Goal: Complete application form

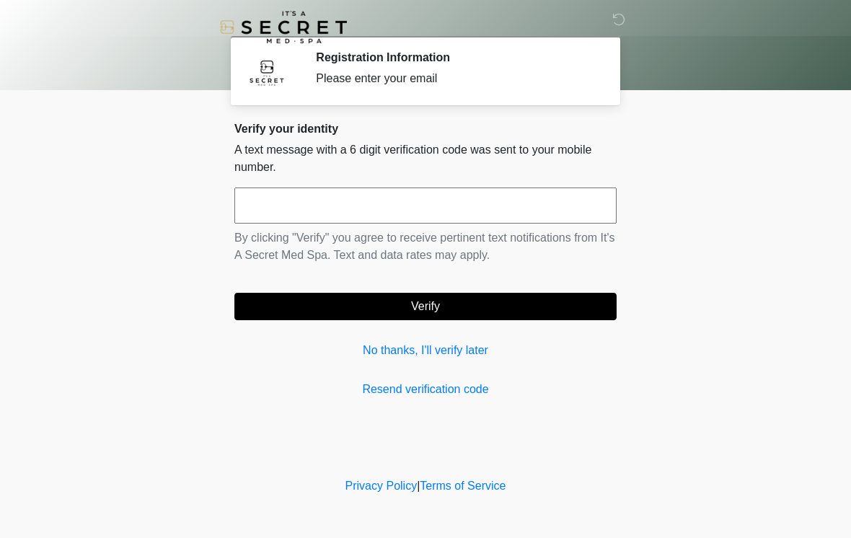
click at [485, 189] on input "text" at bounding box center [425, 205] width 382 height 36
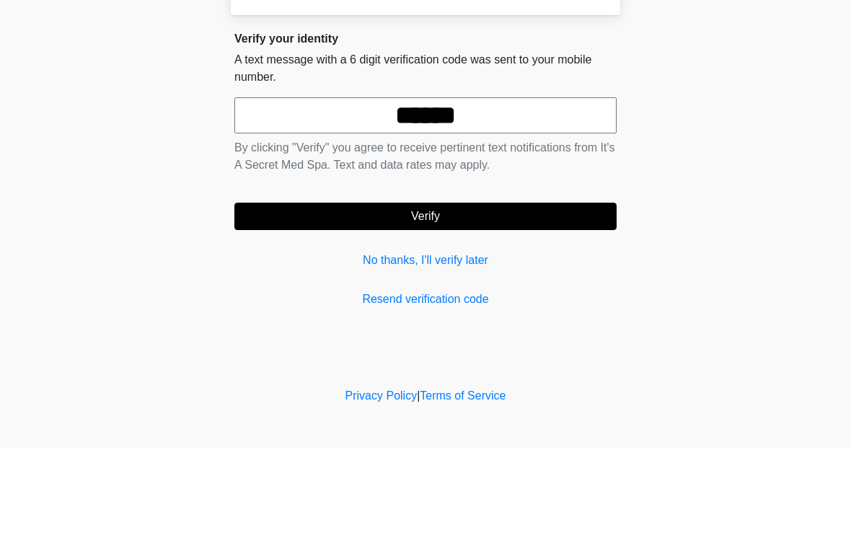
type input "******"
click at [471, 293] on button "Verify" at bounding box center [425, 306] width 382 height 27
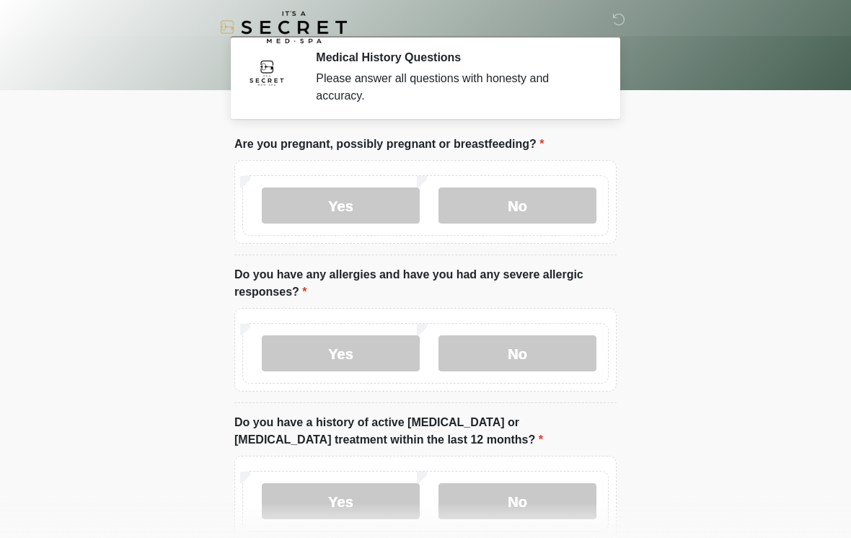
click at [538, 199] on label "No" at bounding box center [517, 205] width 158 height 36
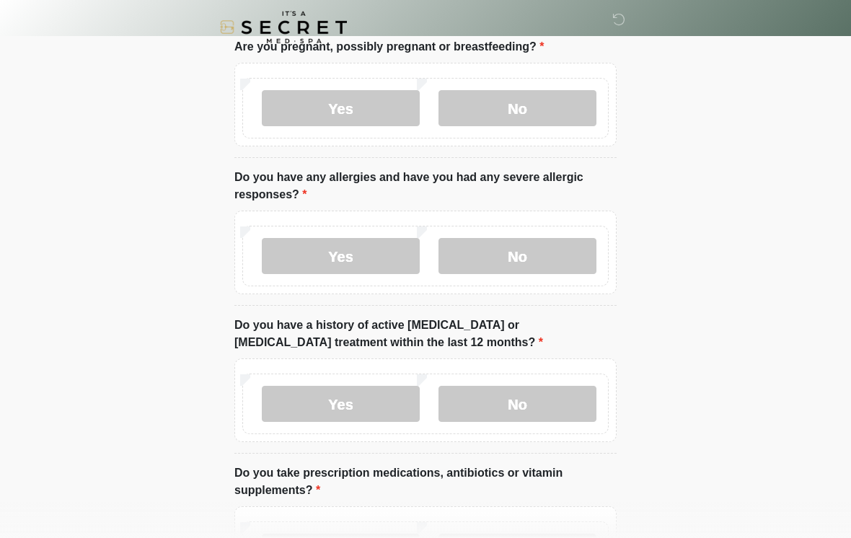
scroll to position [112, 0]
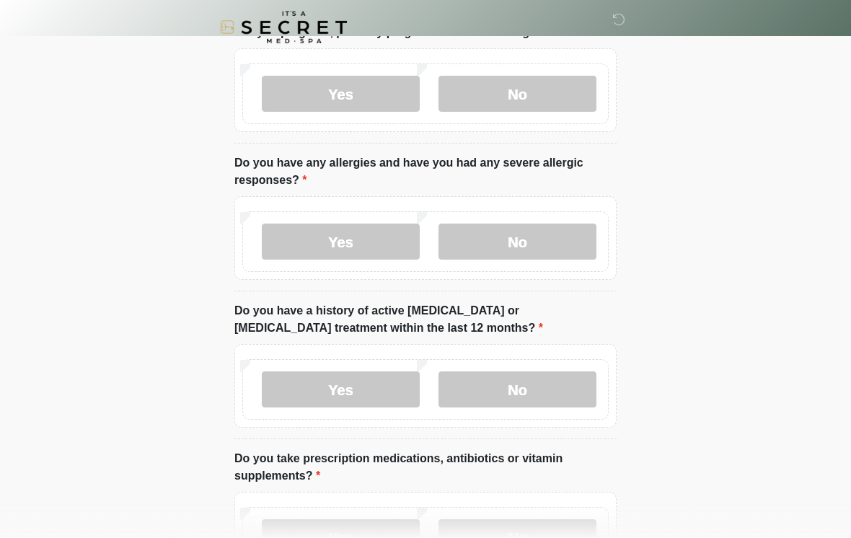
click at [558, 241] on label "No" at bounding box center [517, 241] width 158 height 36
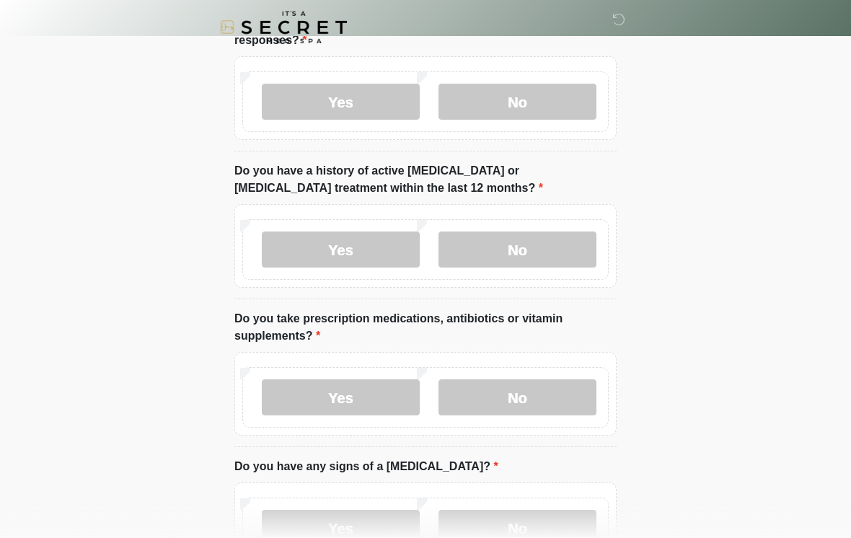
click at [568, 249] on label "No" at bounding box center [517, 249] width 158 height 36
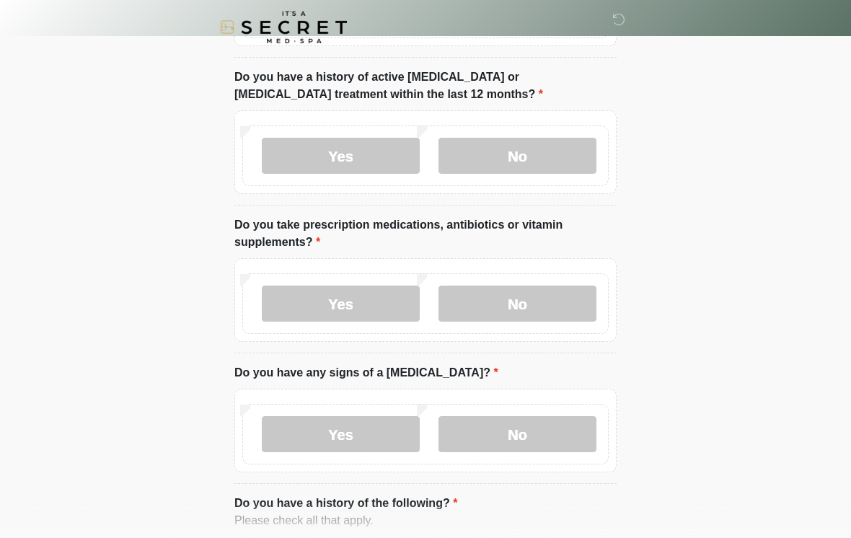
scroll to position [349, 0]
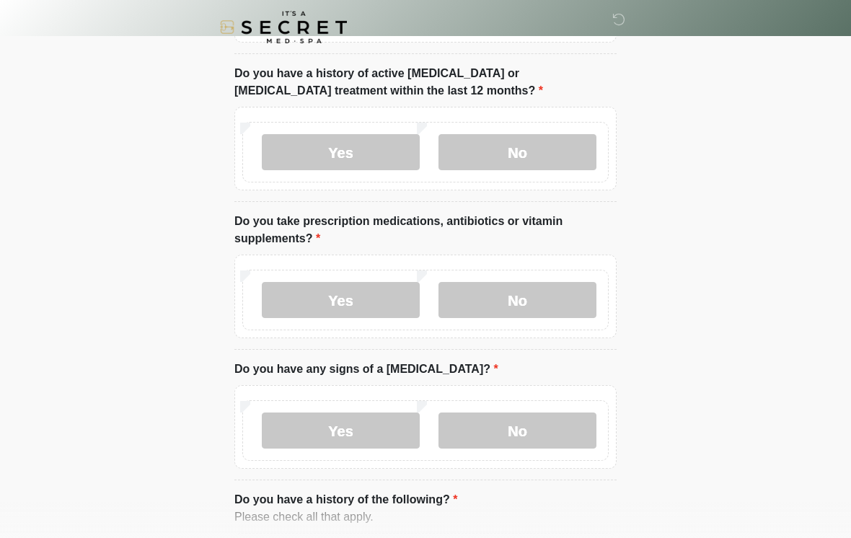
click at [365, 301] on label "Yes" at bounding box center [341, 300] width 158 height 36
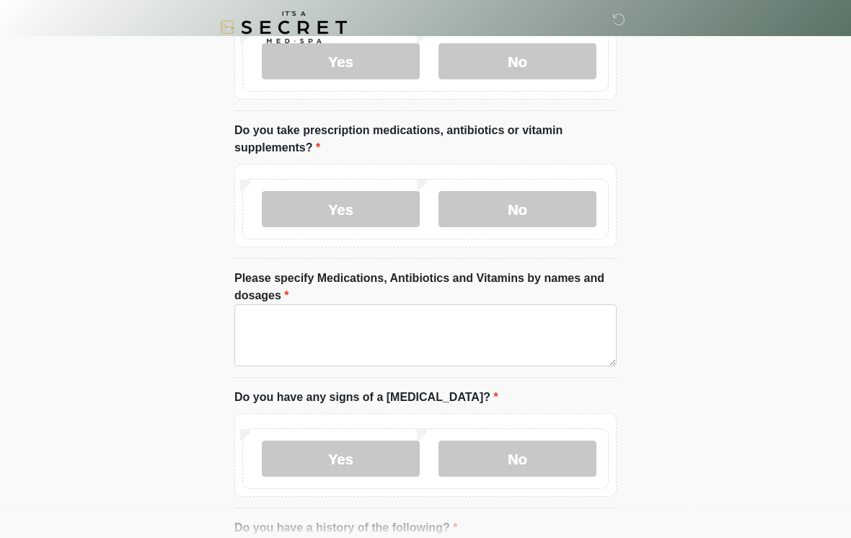
scroll to position [441, 0]
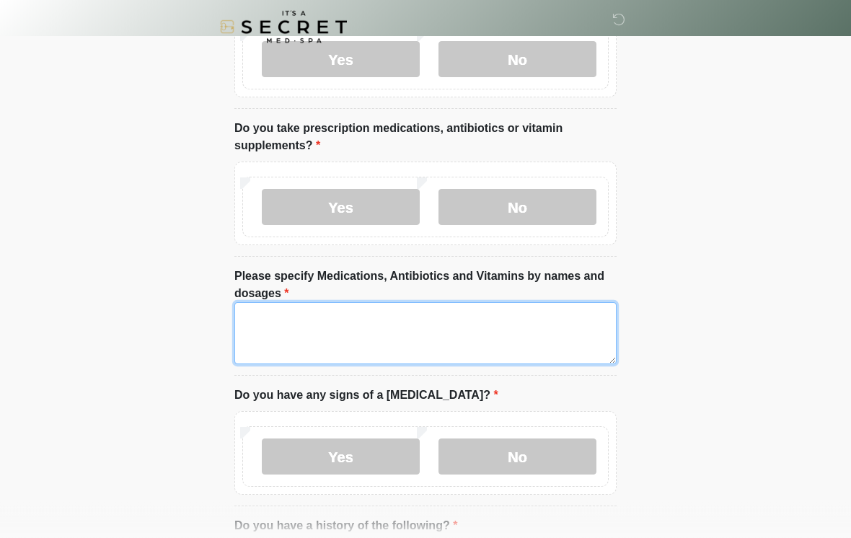
click at [487, 334] on textarea "Please specify Medications, Antibiotics and Vitamins by names and dosages" at bounding box center [425, 334] width 382 height 62
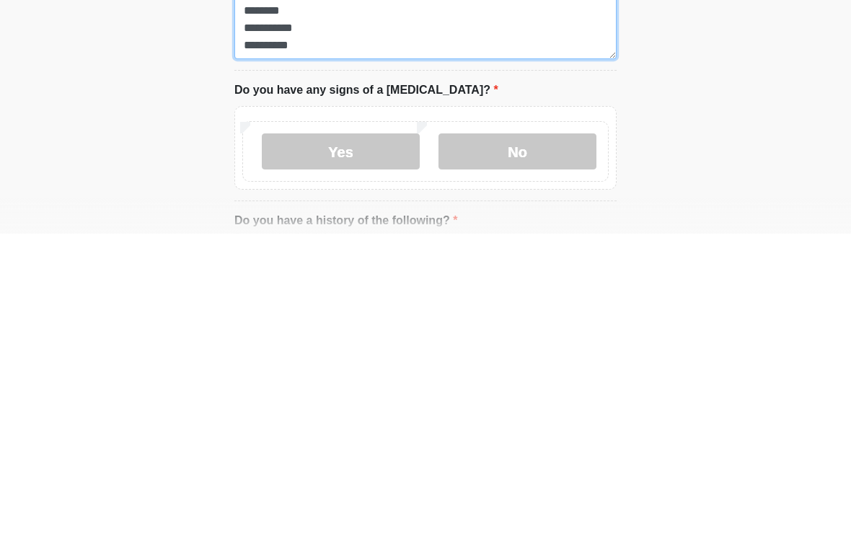
scroll to position [444, 0]
type textarea "**********"
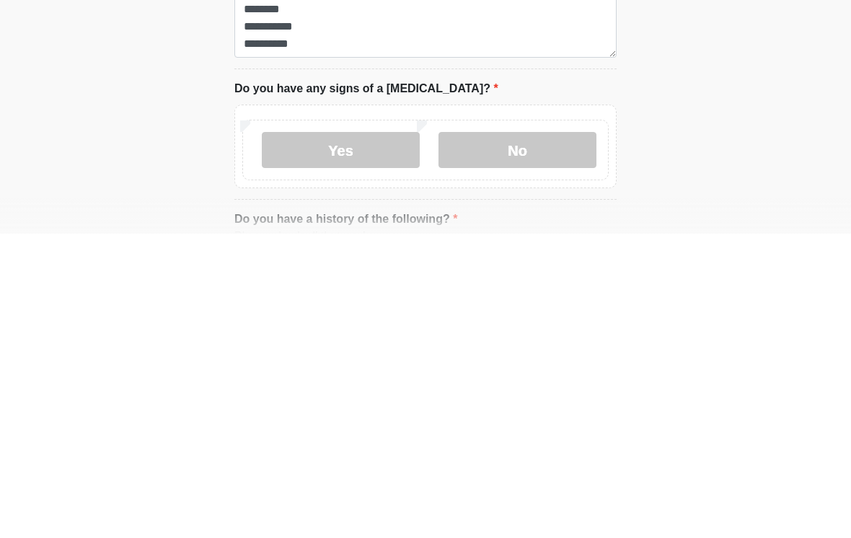
click at [553, 436] on label "No" at bounding box center [517, 454] width 158 height 36
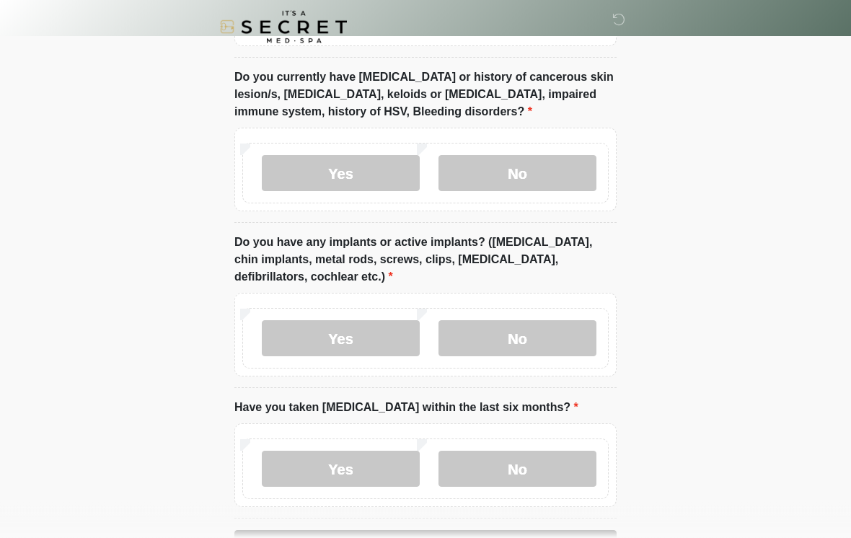
scroll to position [1247, 0]
click at [551, 172] on label "No" at bounding box center [517, 173] width 158 height 36
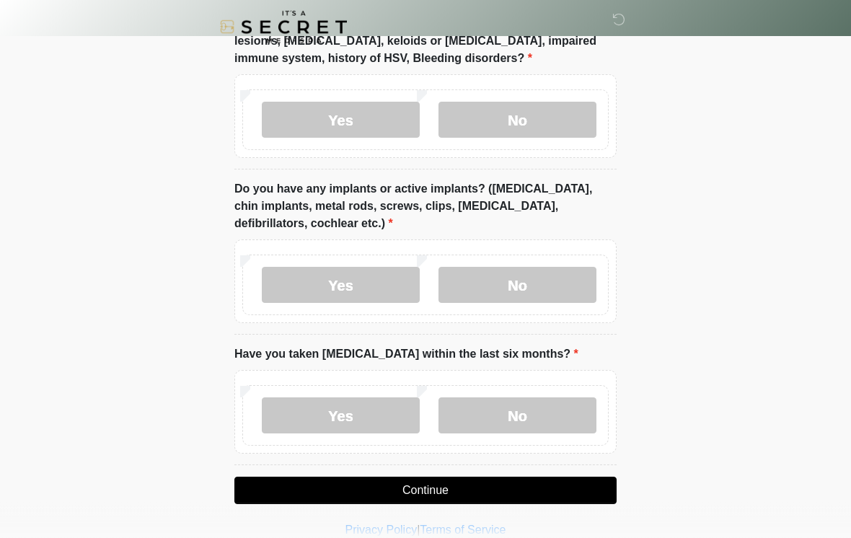
scroll to position [1318, 0]
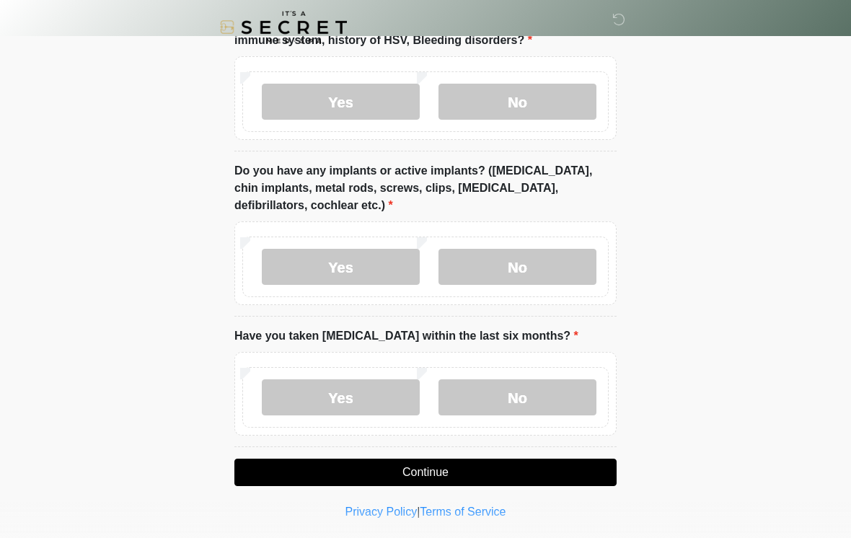
click at [528, 272] on label "No" at bounding box center [517, 267] width 158 height 36
click at [520, 394] on label "No" at bounding box center [517, 397] width 158 height 36
click at [496, 471] on button "Continue" at bounding box center [425, 471] width 382 height 27
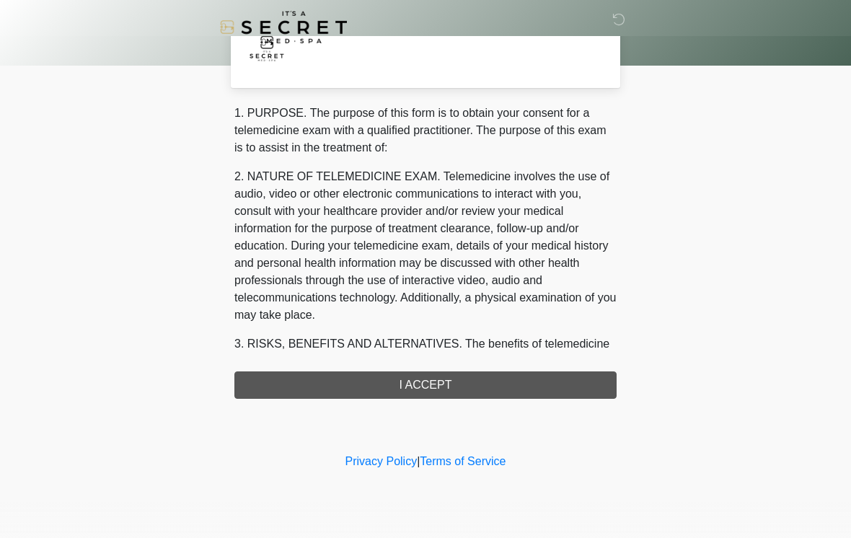
scroll to position [0, 0]
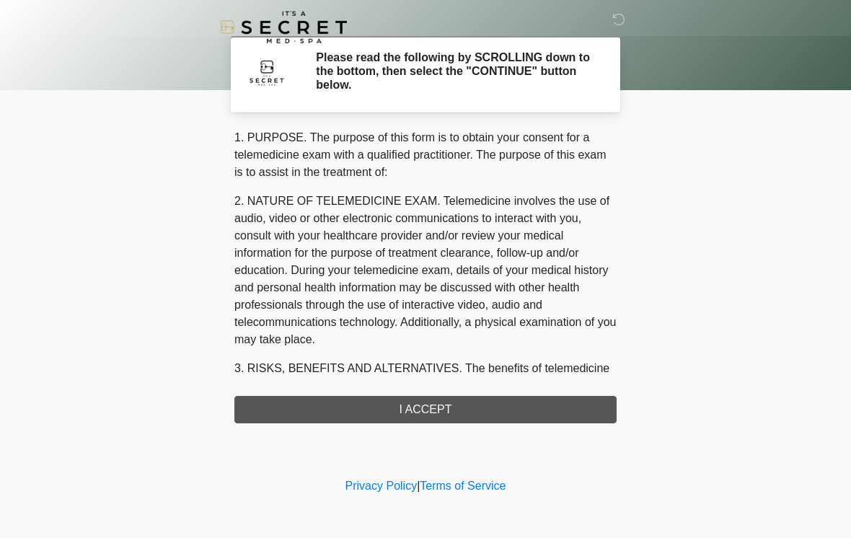
click at [578, 408] on div "1. PURPOSE. The purpose of this form is to obtain your consent for a telemedici…" at bounding box center [425, 276] width 382 height 294
click at [484, 409] on div "1. PURPOSE. The purpose of this form is to obtain your consent for a telemedici…" at bounding box center [425, 276] width 382 height 294
click at [460, 408] on div "1. PURPOSE. The purpose of this form is to obtain your consent for a telemedici…" at bounding box center [425, 276] width 382 height 294
click at [412, 406] on div "1. PURPOSE. The purpose of this form is to obtain your consent for a telemedici…" at bounding box center [425, 276] width 382 height 294
click at [441, 420] on div "1. PURPOSE. The purpose of this form is to obtain your consent for a telemedici…" at bounding box center [425, 276] width 382 height 294
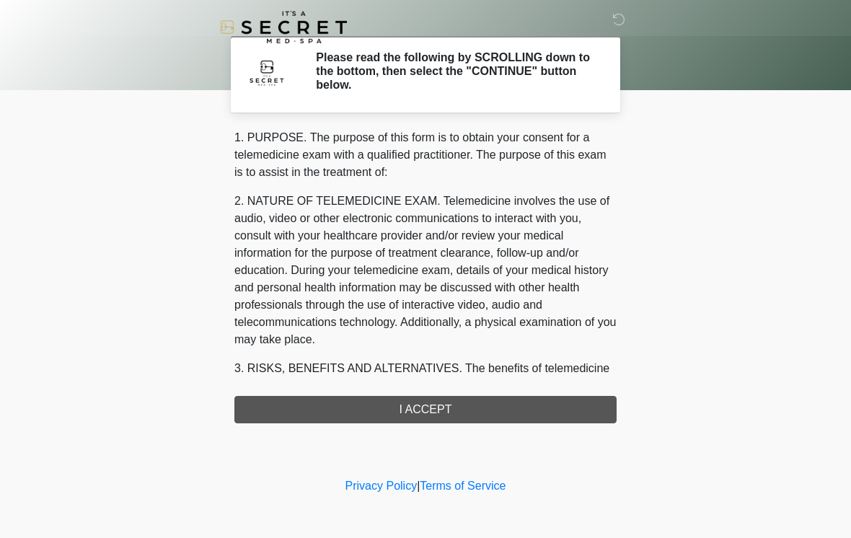
click at [513, 76] on h2 "Please read the following by SCROLLING down to the bottom, then select the "CON…" at bounding box center [455, 71] width 279 height 42
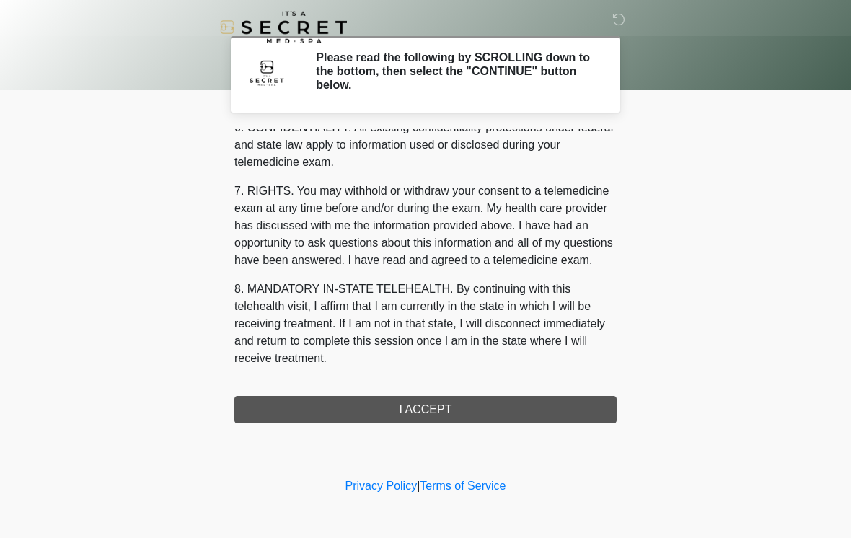
scroll to position [587, 0]
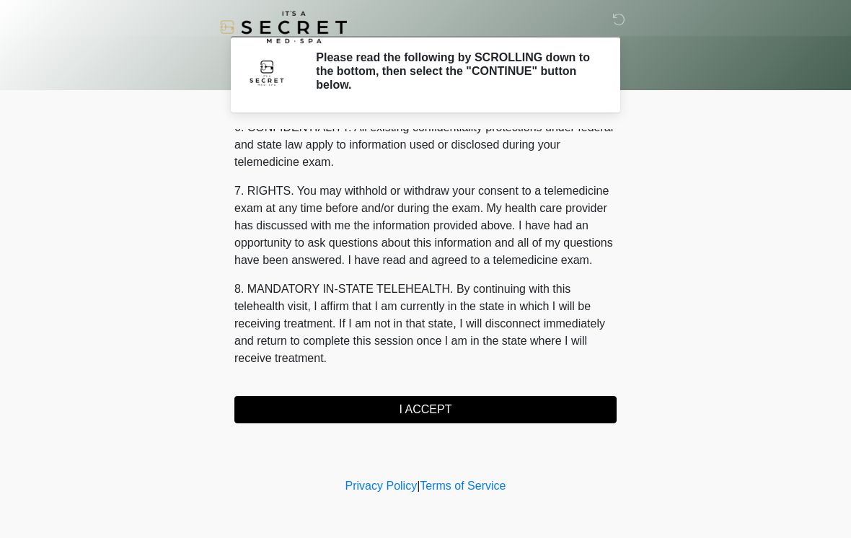
click at [464, 412] on button "I ACCEPT" at bounding box center [425, 409] width 382 height 27
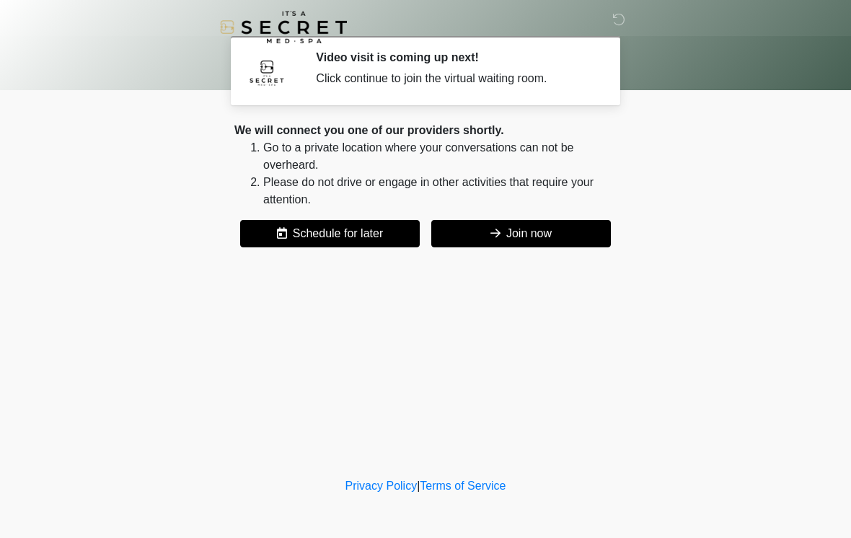
click at [534, 246] on button "Join now" at bounding box center [520, 233] width 179 height 27
